Goal: Navigation & Orientation: Go to known website

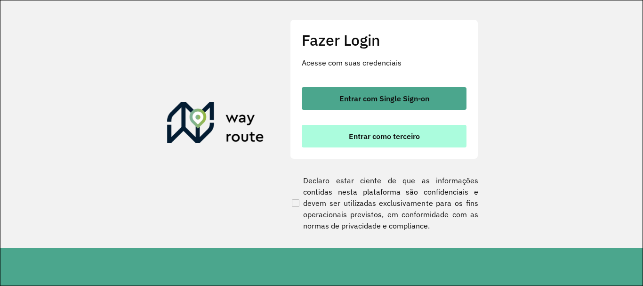
click at [372, 143] on button "Entrar como terceiro" at bounding box center [384, 136] width 165 height 23
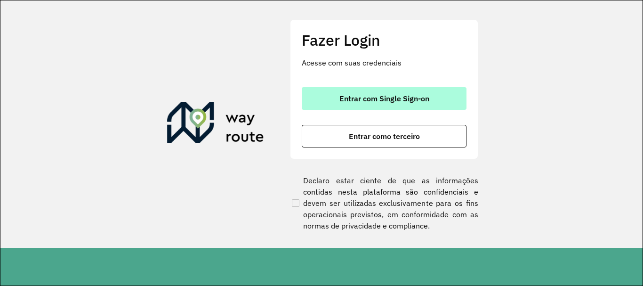
click at [429, 102] on span "Entrar com Single Sign-on" at bounding box center [384, 99] width 90 height 8
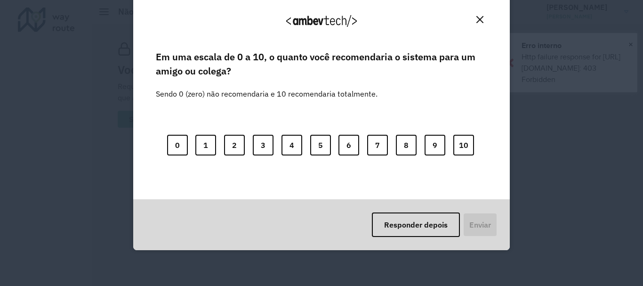
click at [337, 190] on body "Aguarde... Pop-up bloqueado! Seu navegador bloqueou automáticamente a abertura …" at bounding box center [321, 143] width 643 height 286
click at [469, 148] on button "10" at bounding box center [463, 145] width 21 height 21
click at [468, 224] on button "Enviar" at bounding box center [479, 224] width 35 height 24
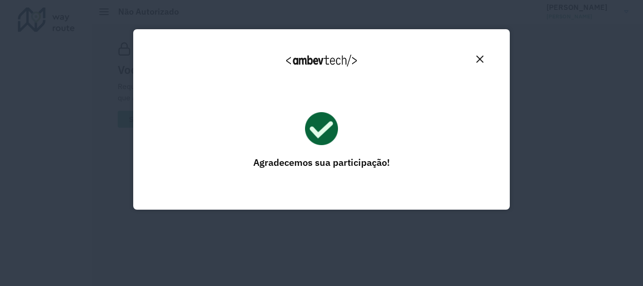
click at [486, 55] on button "Close" at bounding box center [479, 59] width 15 height 15
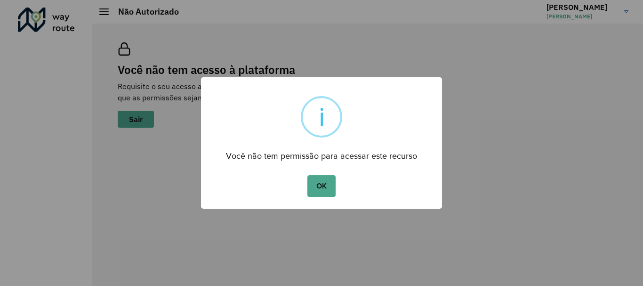
click at [313, 199] on div "OK No Cancel" at bounding box center [321, 186] width 241 height 26
click at [315, 191] on button "OK" at bounding box center [321, 186] width 28 height 22
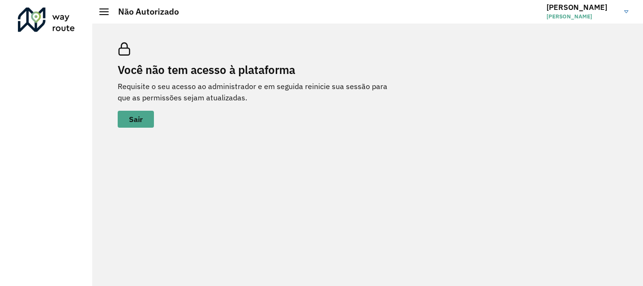
click at [569, 17] on span "[PERSON_NAME]" at bounding box center [581, 16] width 71 height 8
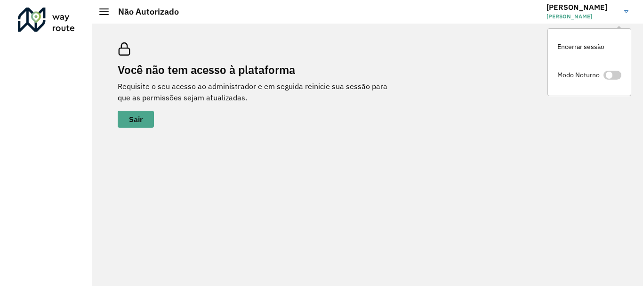
click at [499, 87] on div "Você não tem acesso à plataforma Requisite o seu acesso ao administrador e em s…" at bounding box center [367, 85] width 522 height 108
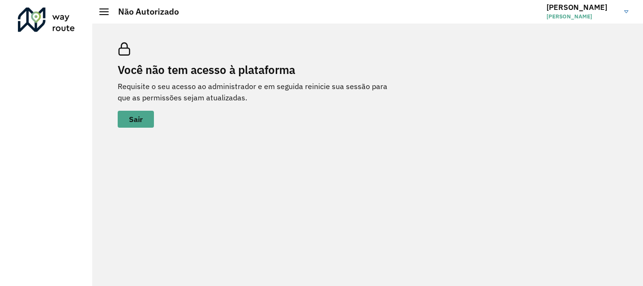
click at [109, 11] on h2 "Não Autorizado" at bounding box center [144, 12] width 70 height 10
click at [105, 11] on div at bounding box center [103, 11] width 9 height 7
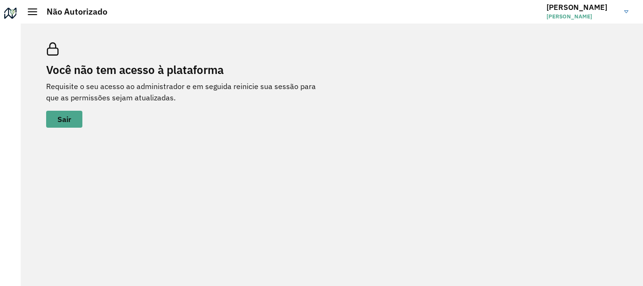
click at [40, 22] on hb-header "Não Autorizado [PERSON_NAME] Encerrar sessão Modo Noturno" at bounding box center [332, 12] width 622 height 24
click at [11, 13] on div at bounding box center [10, 15] width 15 height 15
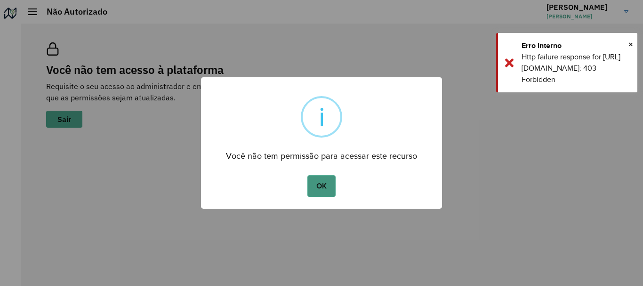
click at [323, 183] on button "OK" at bounding box center [321, 186] width 28 height 22
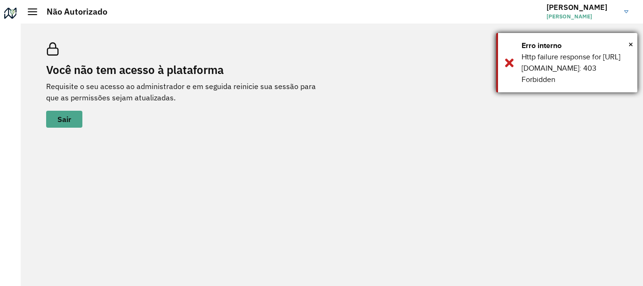
click at [626, 48] on div "Erro interno" at bounding box center [575, 45] width 109 height 11
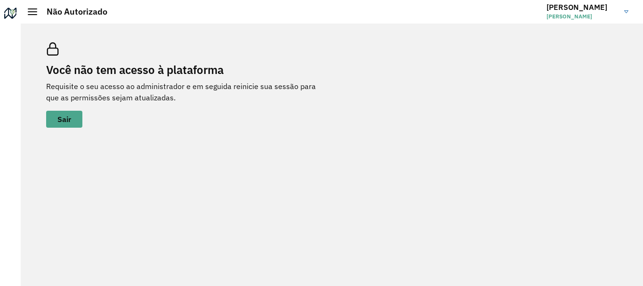
click at [630, 39] on div "Você não tem acesso à plataforma Requisite o seu acesso ao administrador e em s…" at bounding box center [332, 155] width 622 height 262
click at [580, 16] on span "[PERSON_NAME]" at bounding box center [581, 16] width 71 height 8
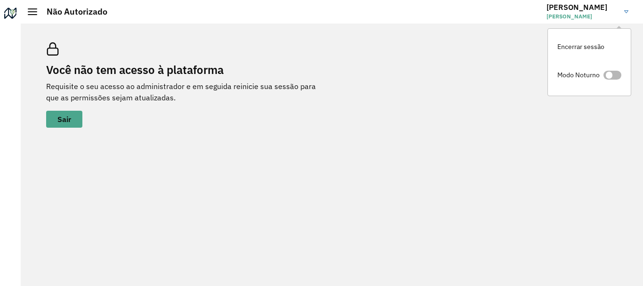
click at [610, 73] on span at bounding box center [612, 75] width 18 height 9
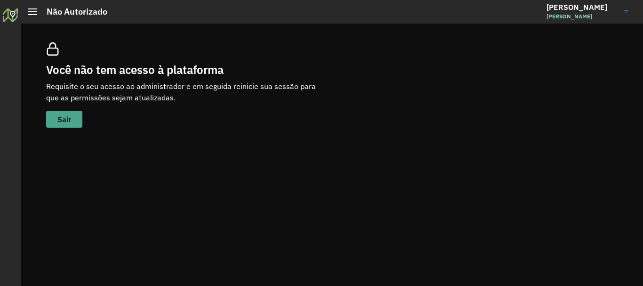
click at [62, 117] on span "Sair" at bounding box center [64, 119] width 14 height 8
